Goal: Information Seeking & Learning: Compare options

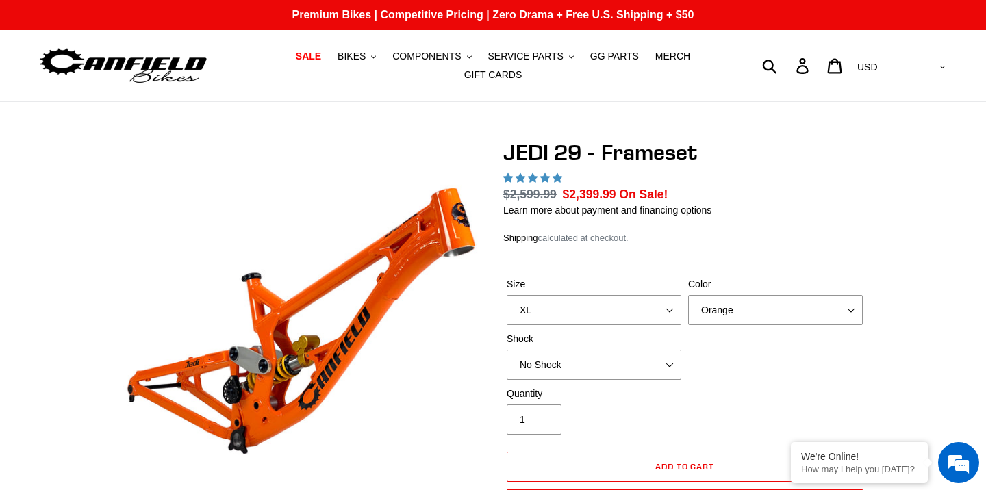
select select "highest-rating"
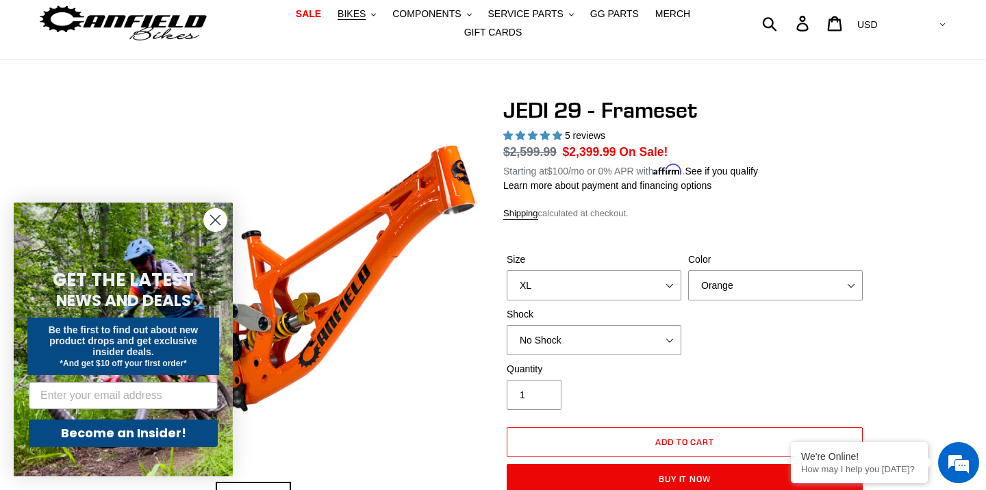
scroll to position [38, 0]
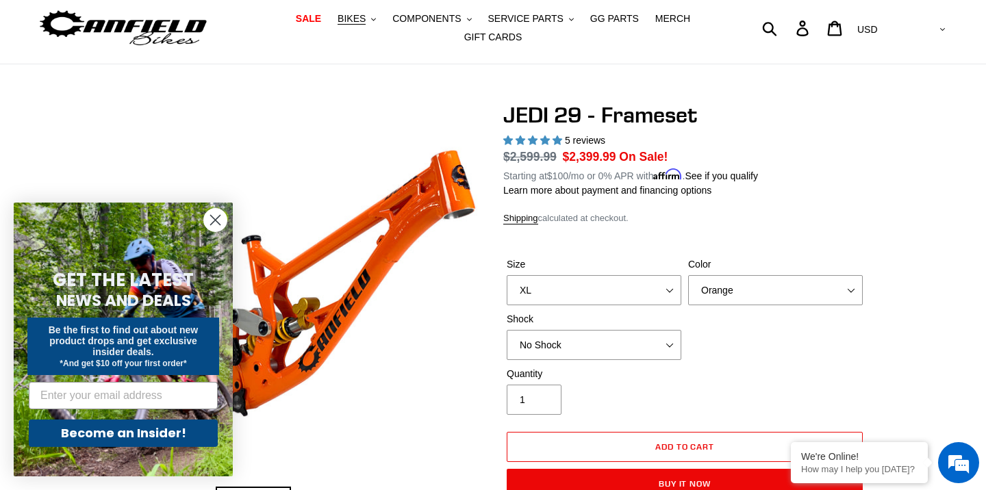
click at [220, 220] on circle "Close dialog" at bounding box center [215, 220] width 23 height 23
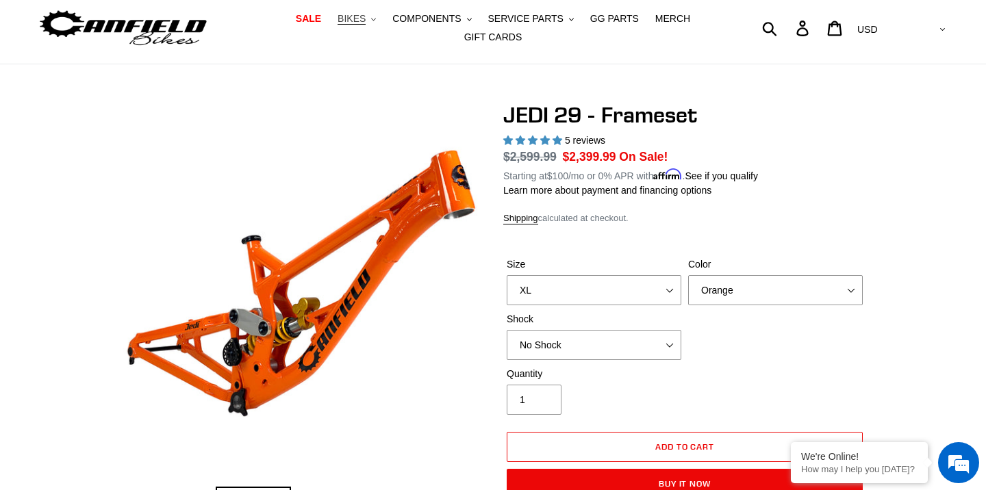
click at [361, 17] on span "BIKES" at bounding box center [351, 19] width 28 height 12
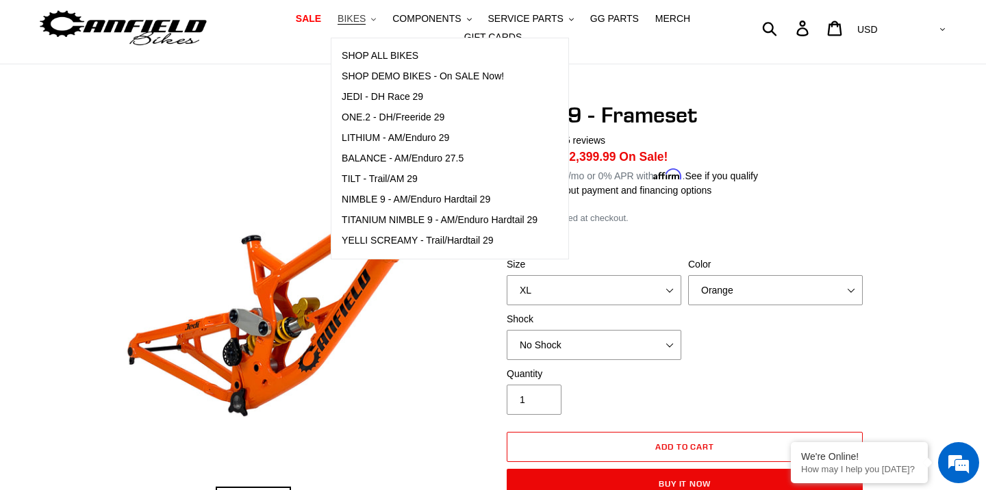
scroll to position [0, 0]
click at [398, 95] on span "JEDI - DH Race 29" at bounding box center [382, 97] width 81 height 12
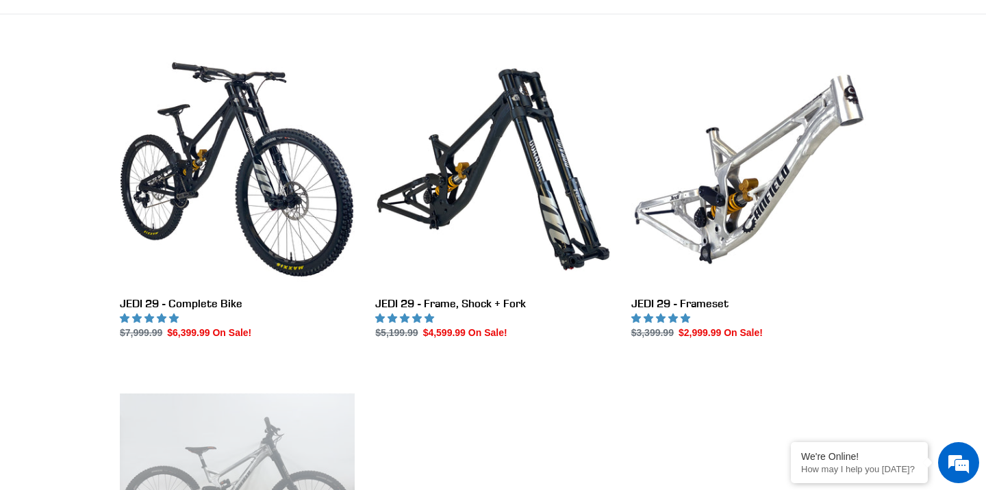
scroll to position [348, 0]
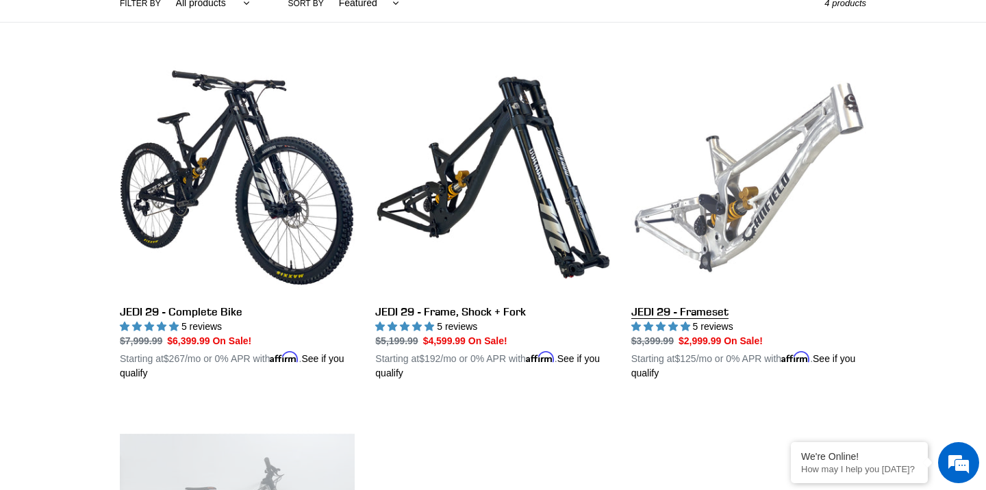
click at [727, 317] on link "JEDI 29 - Frameset" at bounding box center [748, 220] width 235 height 320
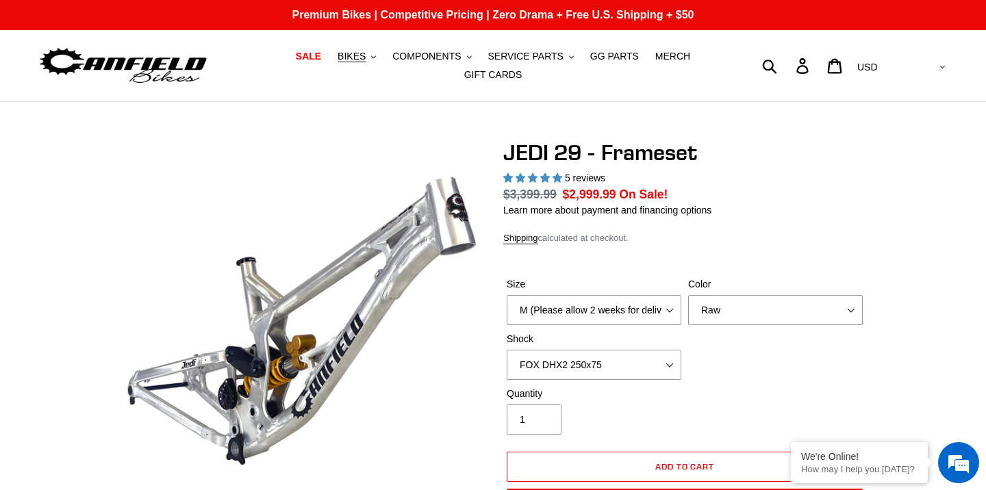
select select "highest-rating"
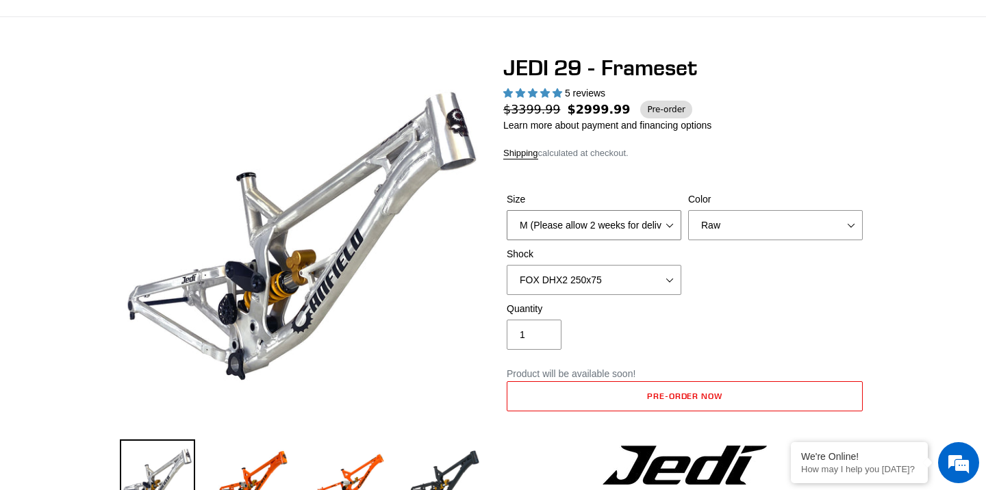
click at [656, 226] on select "M (Please allow 2 weeks for delivery) L (Please allow 2 weeks for delivery) XL" at bounding box center [593, 225] width 175 height 30
select select "XL"
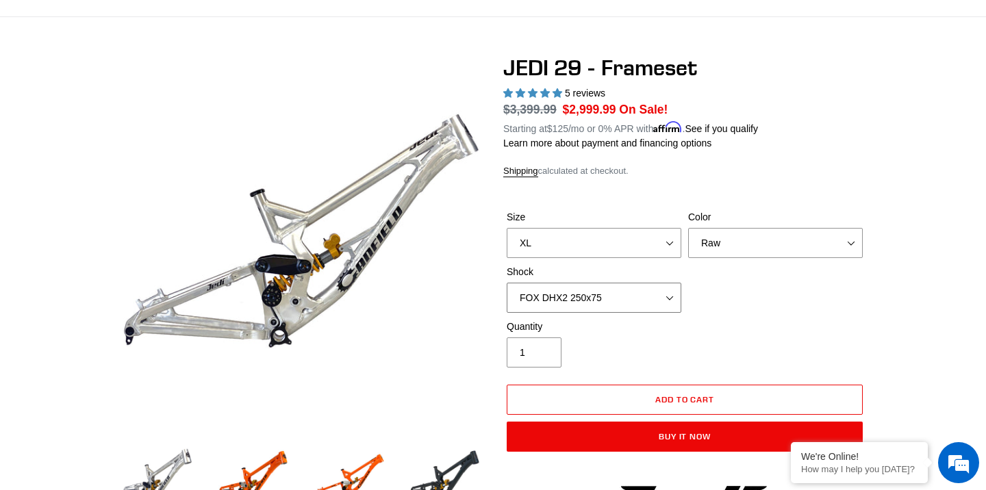
click at [661, 296] on select "No Shock FOX DHX2 250x75 RockShox Vivid Ultimate DH 250x75 EXT e-Storia LOX V3" at bounding box center [593, 298] width 175 height 30
select select "No Shock"
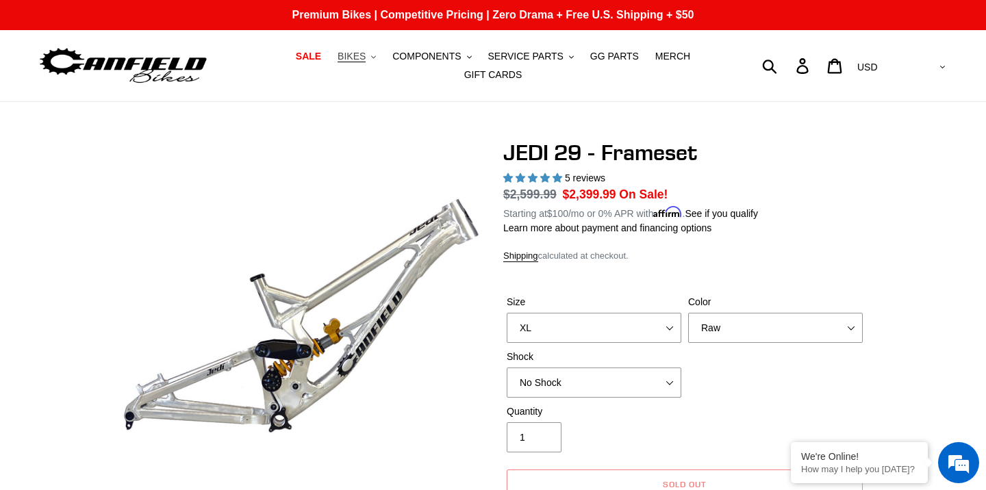
click at [362, 53] on span "BIKES" at bounding box center [351, 57] width 28 height 12
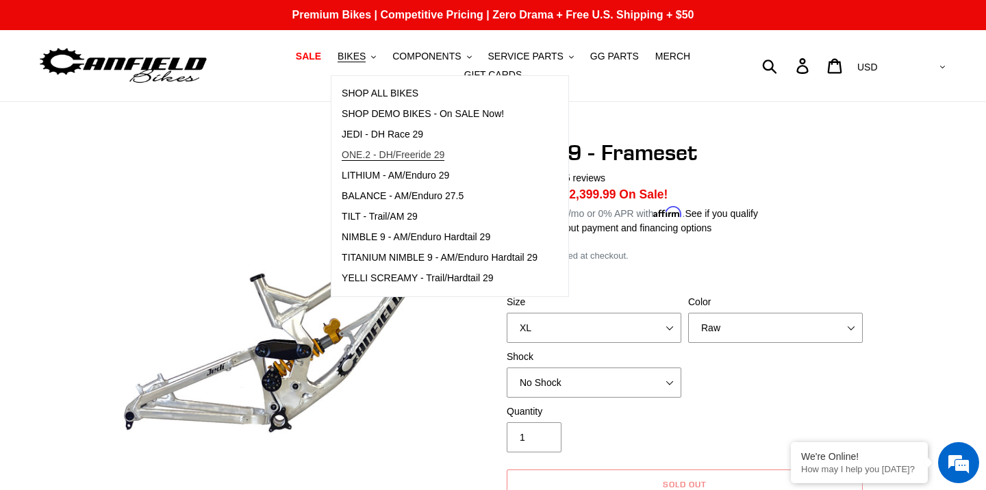
click at [388, 151] on span "ONE.2 - DH/Freeride 29" at bounding box center [393, 155] width 103 height 12
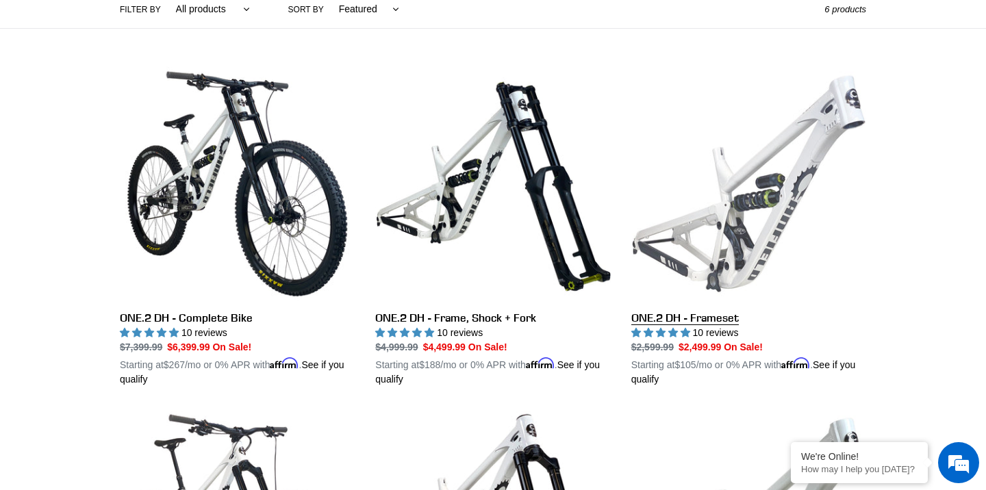
scroll to position [358, 0]
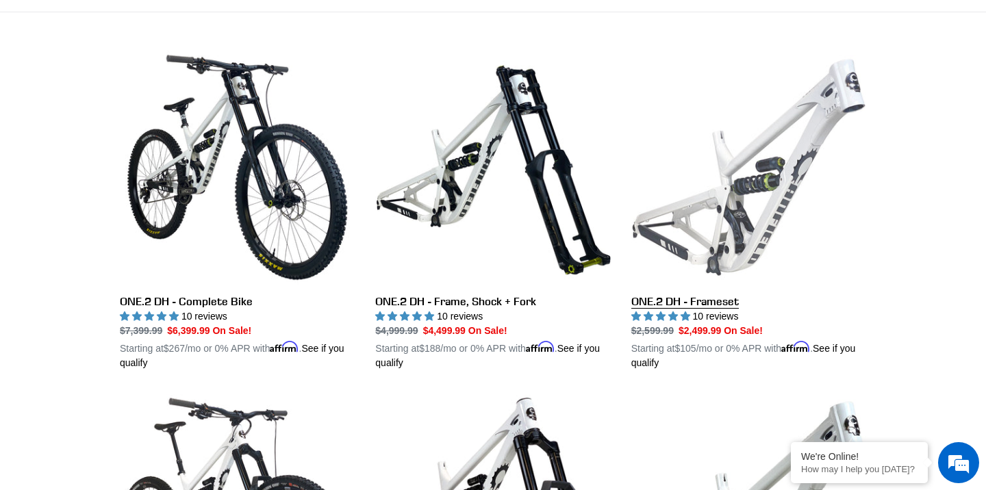
click at [745, 212] on link "ONE.2 DH - Frameset" at bounding box center [748, 210] width 235 height 320
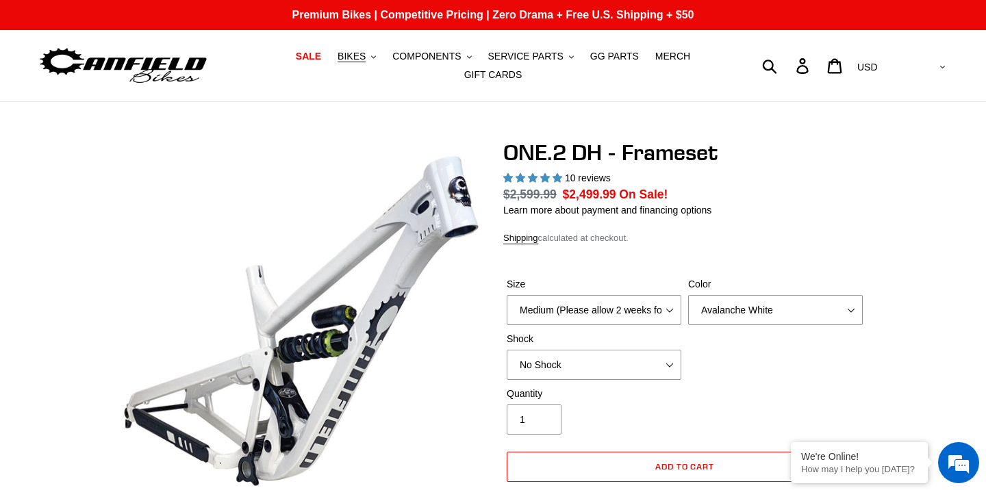
select select "highest-rating"
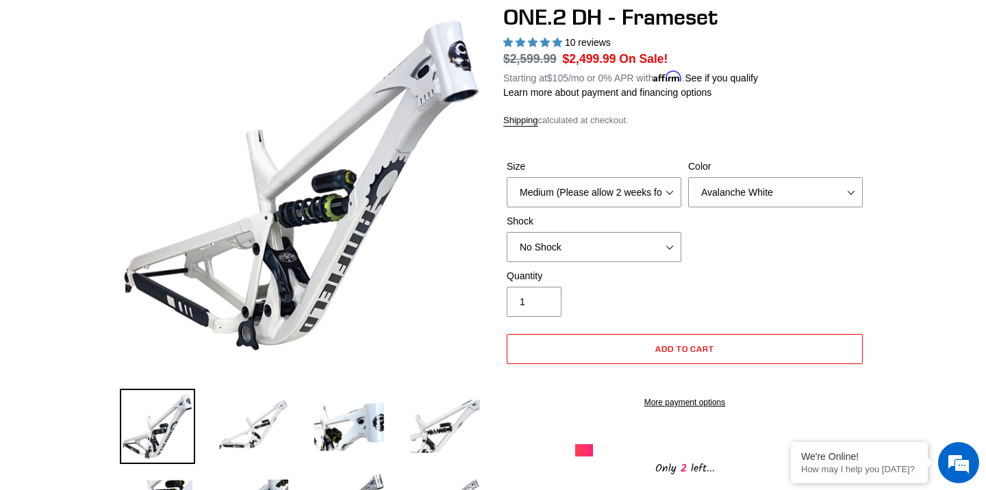
scroll to position [99, 0]
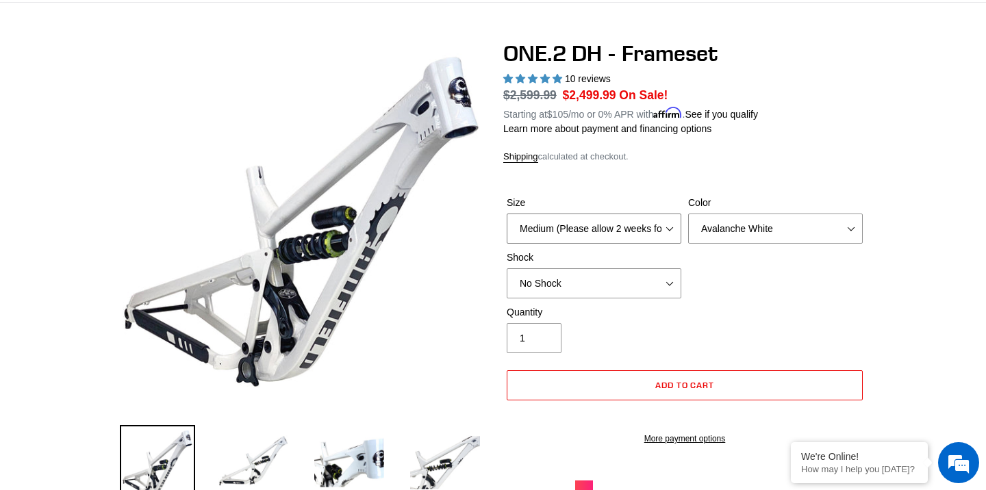
click at [654, 216] on select "Medium (Please allow 2 weeks for delivery) Large (Sold Out)" at bounding box center [593, 229] width 175 height 30
click at [699, 224] on select "Avalanche White Bentonite Grey" at bounding box center [775, 229] width 175 height 30
select select "Bentonite Grey"
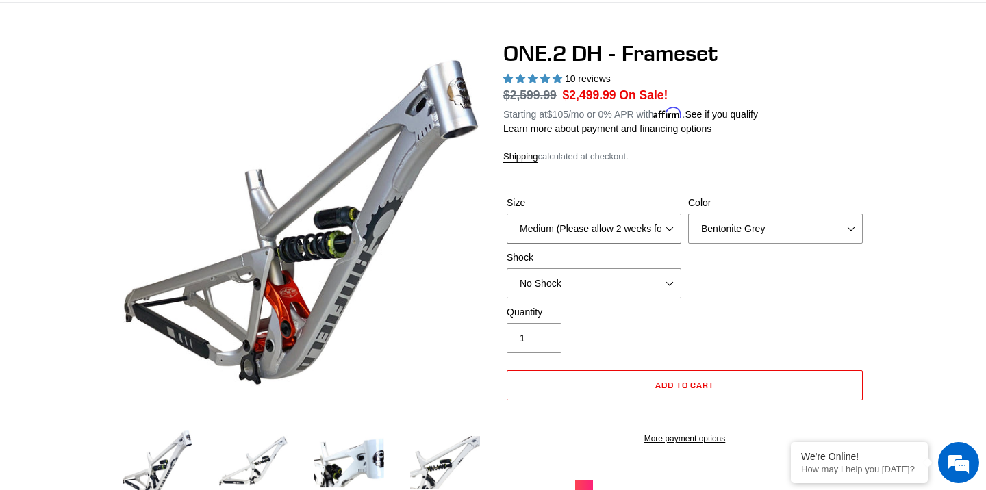
click at [647, 230] on select "Medium (Please allow 2 weeks for delivery) Large (Sold Out)" at bounding box center [593, 229] width 175 height 30
select select "Large (Sold Out)"
